Goal: Navigation & Orientation: Go to known website

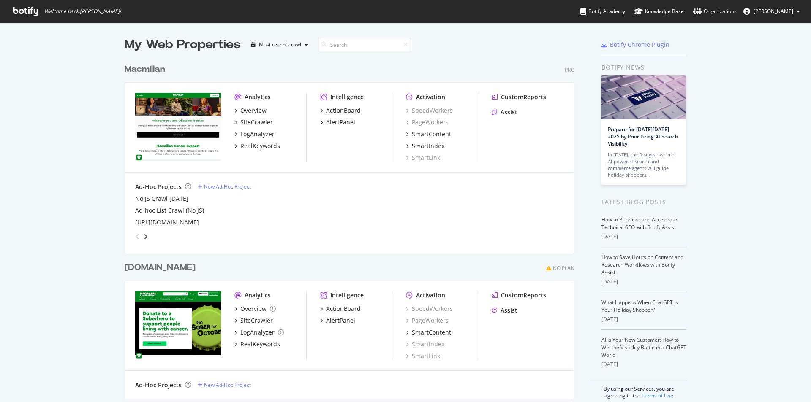
scroll to position [396, 798]
